Goal: Find specific page/section: Find specific page/section

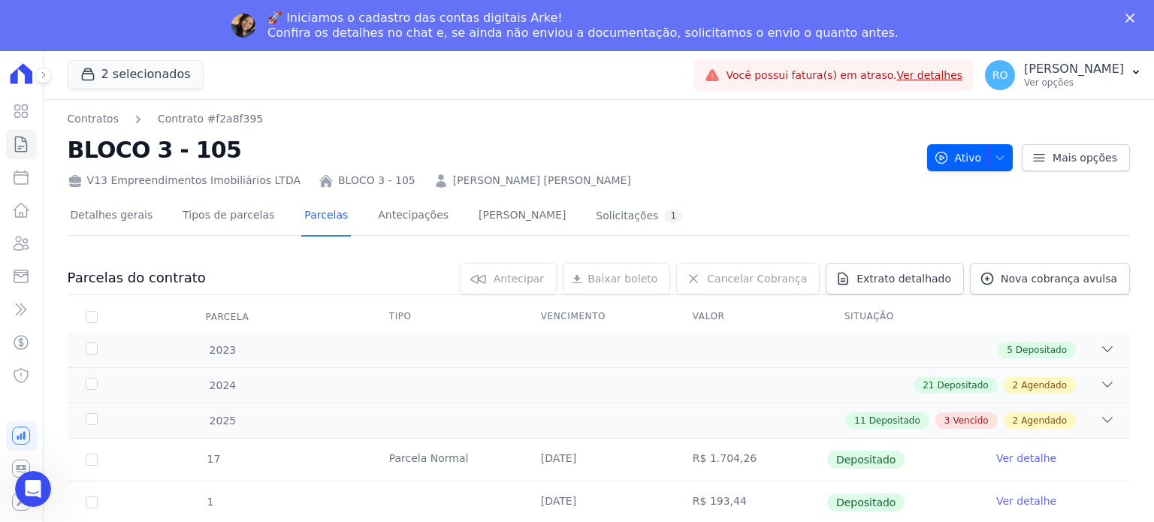
scroll to position [591, 0]
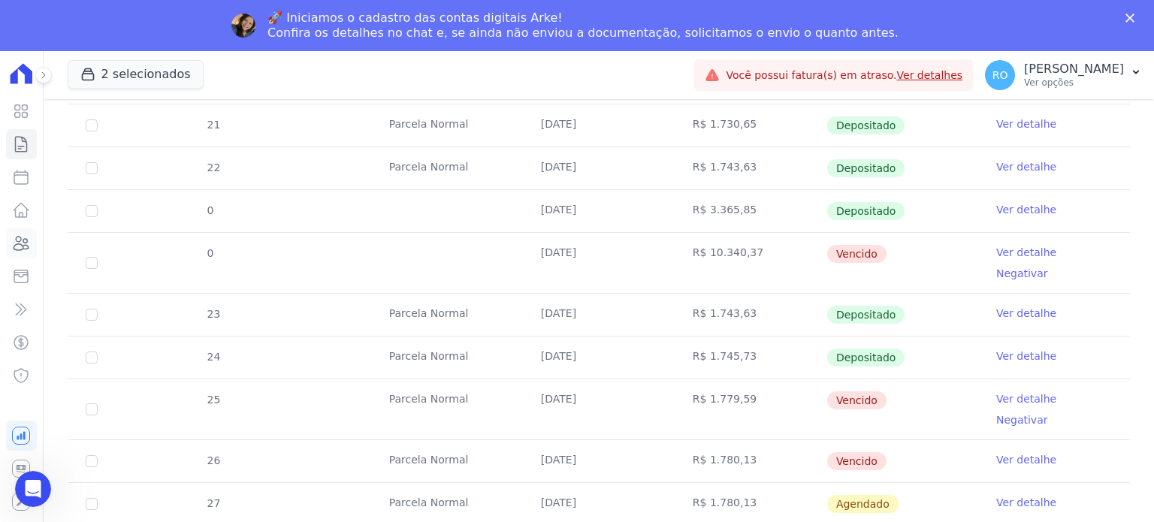
click at [27, 246] on icon at bounding box center [21, 243] width 18 height 18
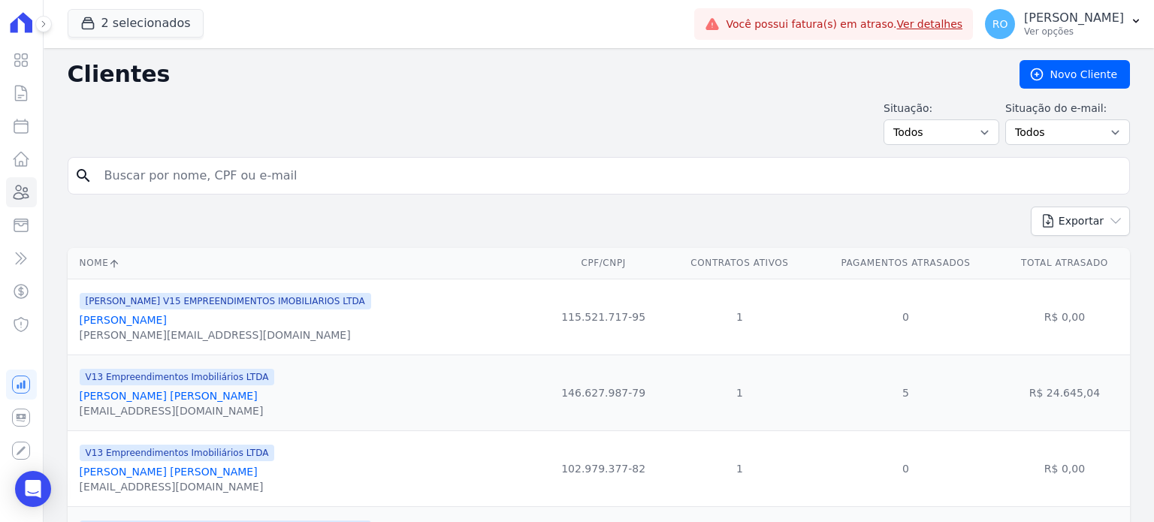
click at [111, 178] on input "search" at bounding box center [609, 176] width 1028 height 30
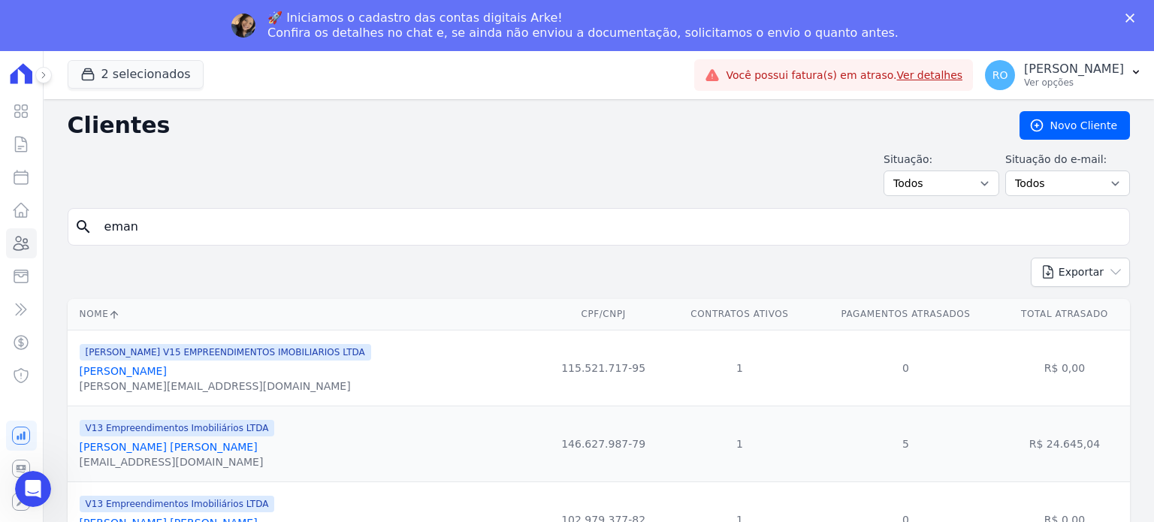
type input "EMANOEL [PERSON_NAME]"
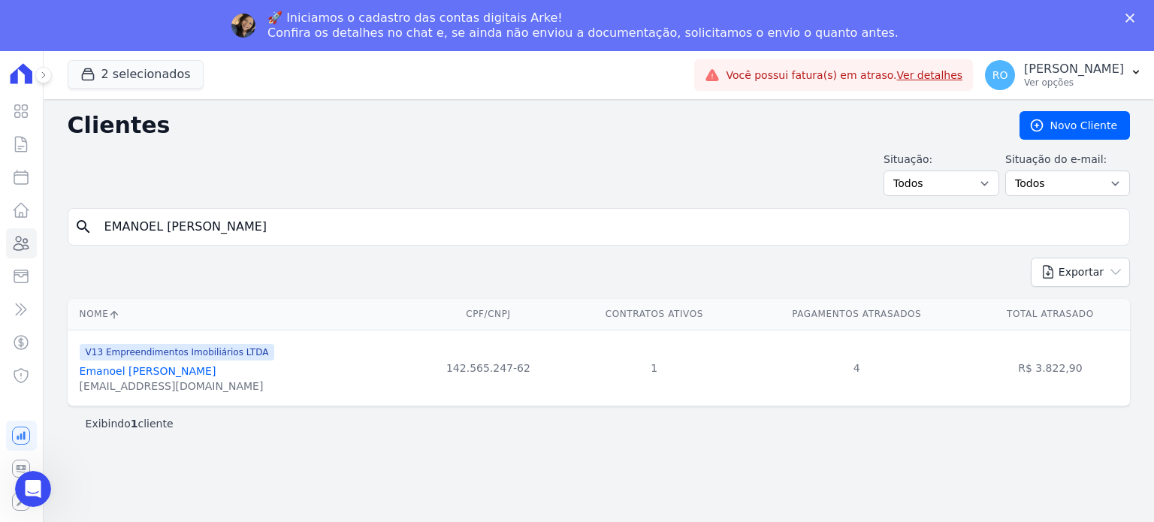
click at [129, 369] on link "Emanoel [PERSON_NAME]" at bounding box center [148, 371] width 137 height 12
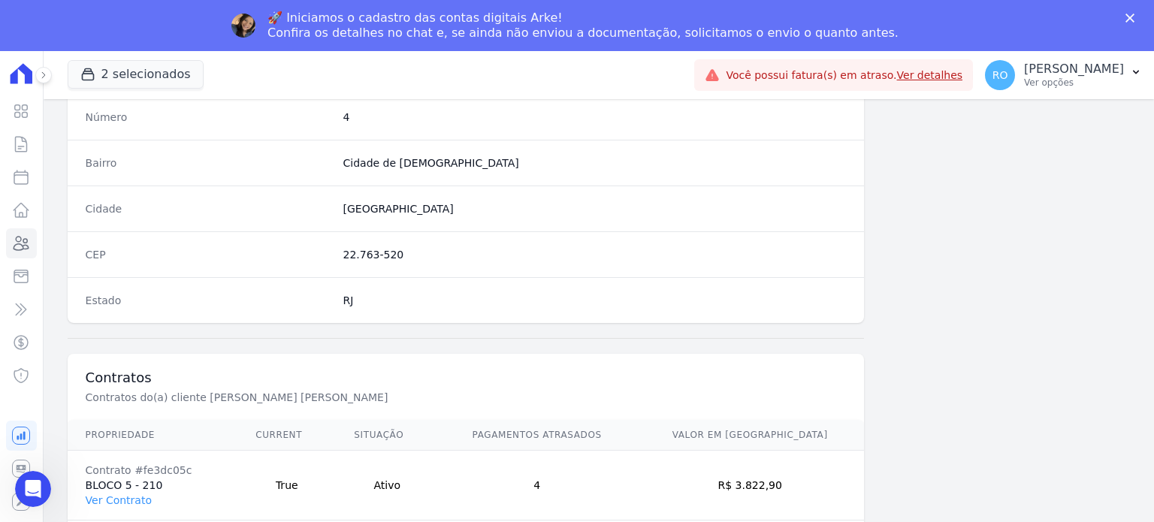
scroll to position [878, 0]
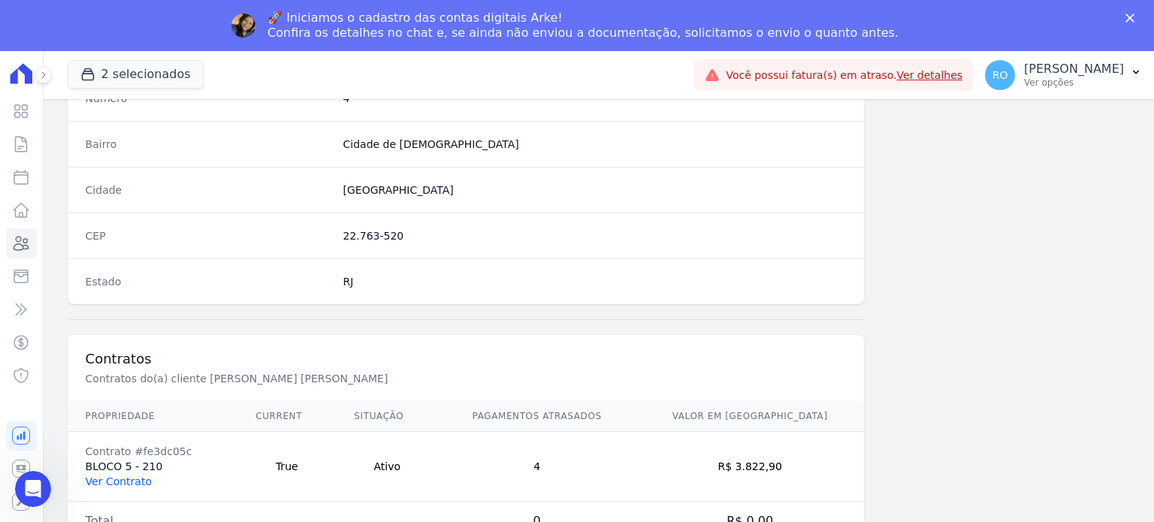
click at [108, 476] on link "Ver Contrato" at bounding box center [119, 482] width 66 height 12
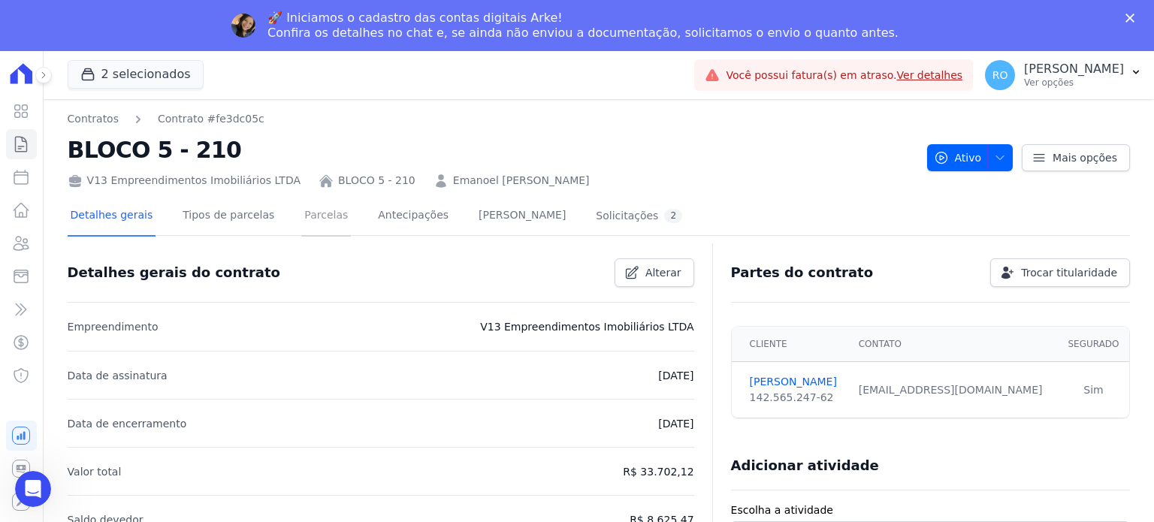
click at [301, 218] on link "Parcelas" at bounding box center [326, 217] width 50 height 40
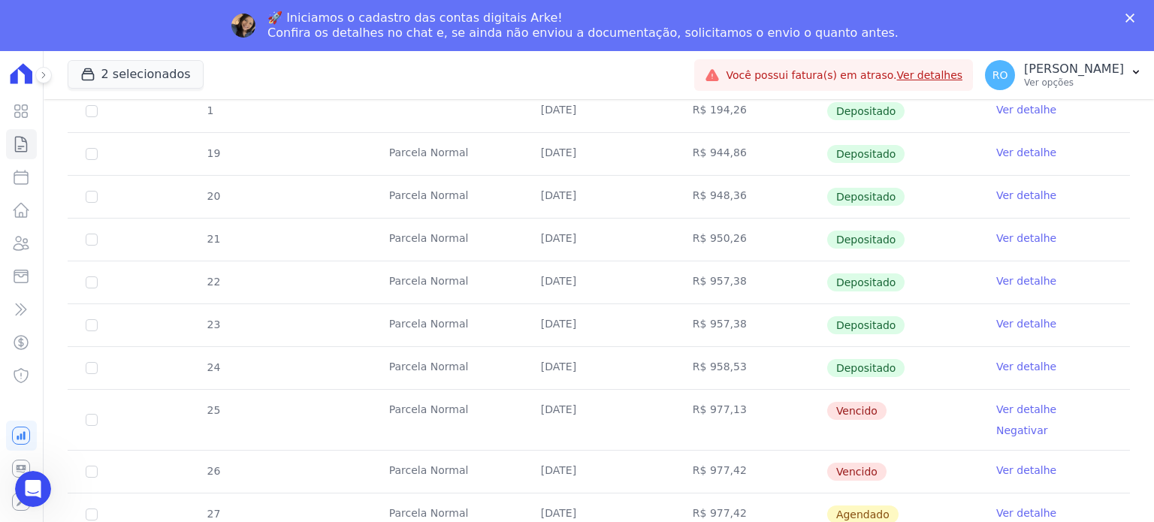
scroll to position [591, 0]
